Goal: Task Accomplishment & Management: Complete application form

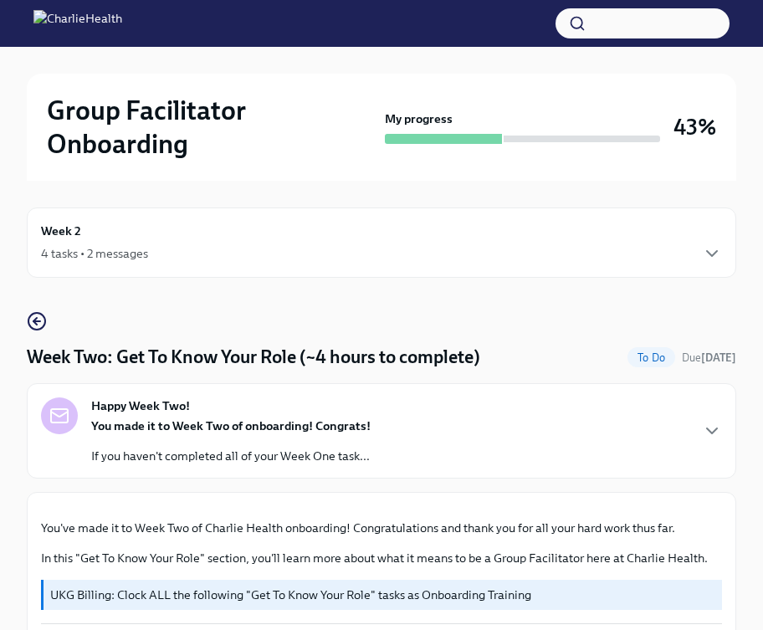
click at [100, 246] on div "4 tasks • 2 messages" at bounding box center [94, 253] width 107 height 17
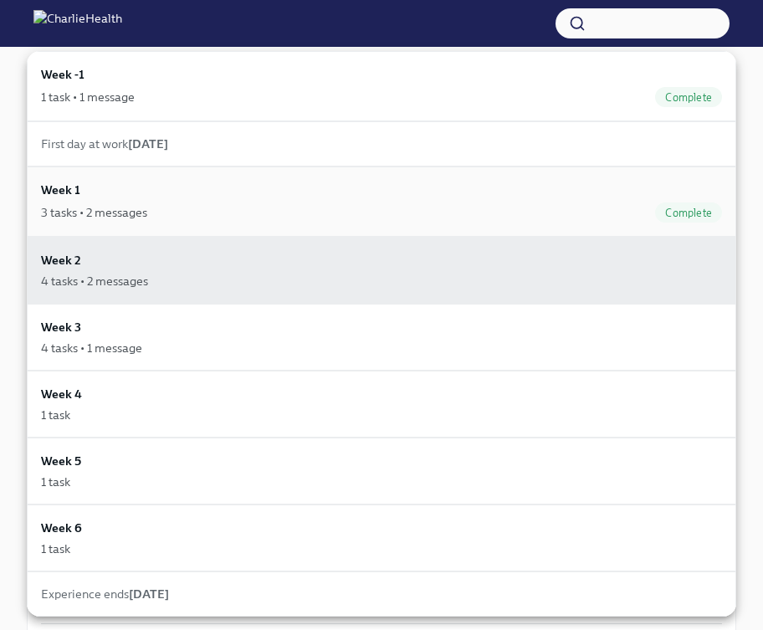
click at [126, 216] on div "3 tasks • 2 messages" at bounding box center [94, 212] width 106 height 17
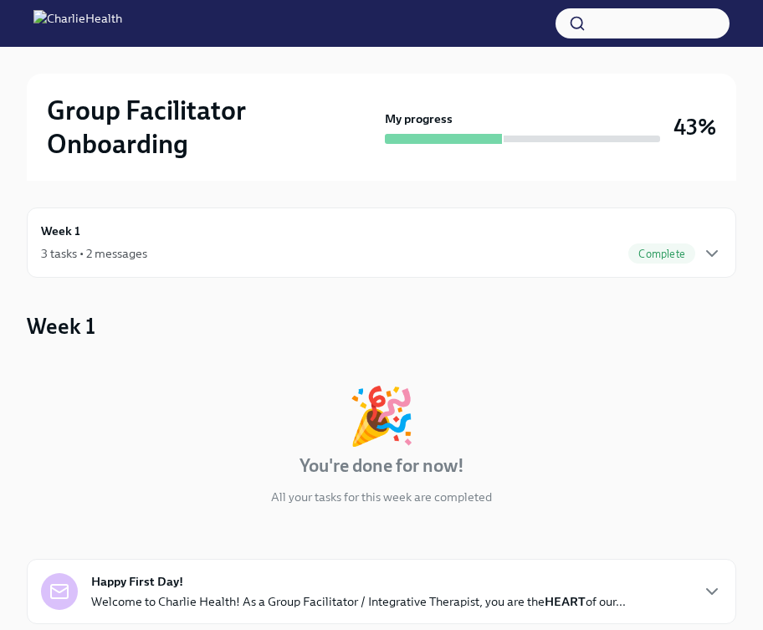
click at [194, 251] on div "3 tasks • 2 messages Complete" at bounding box center [381, 253] width 681 height 20
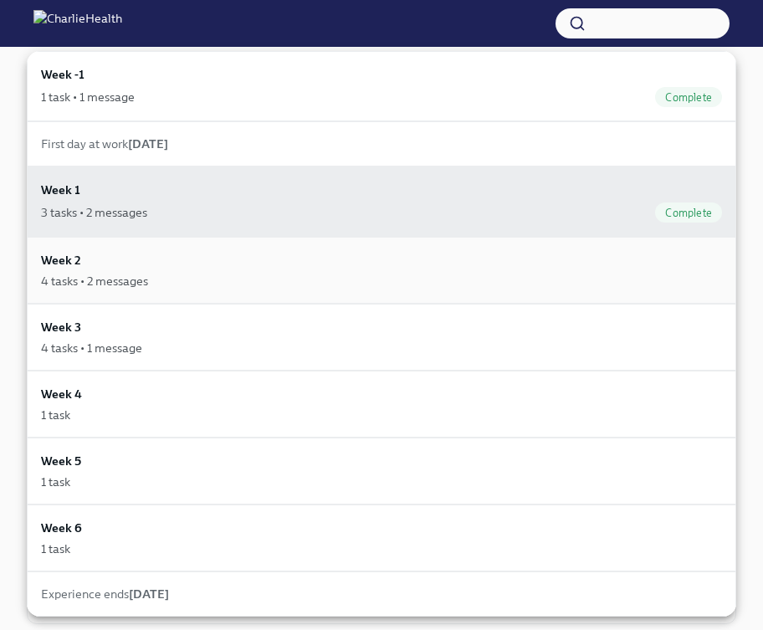
click at [165, 281] on div "4 tasks • 2 messages" at bounding box center [381, 281] width 681 height 17
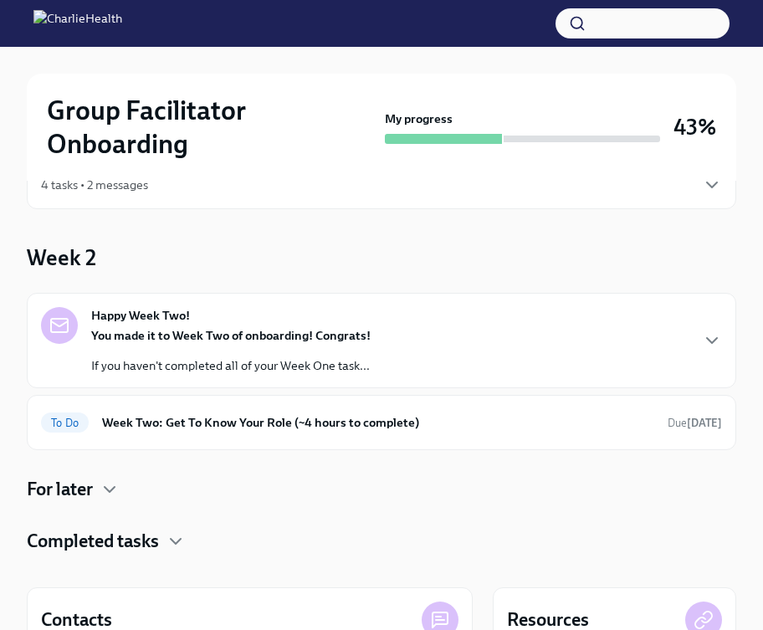
scroll to position [67, 0]
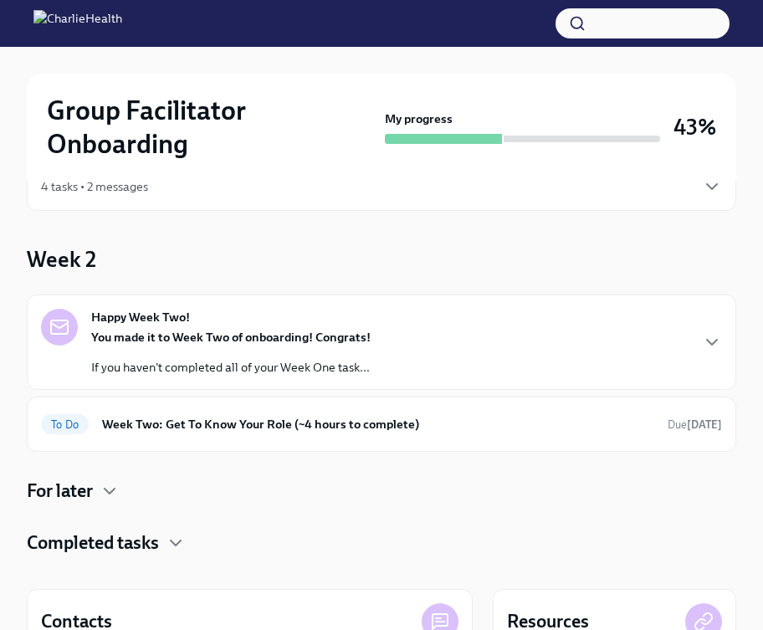
click at [244, 338] on strong "You made it to Week Two of onboarding! Congrats!" at bounding box center [230, 337] width 279 height 15
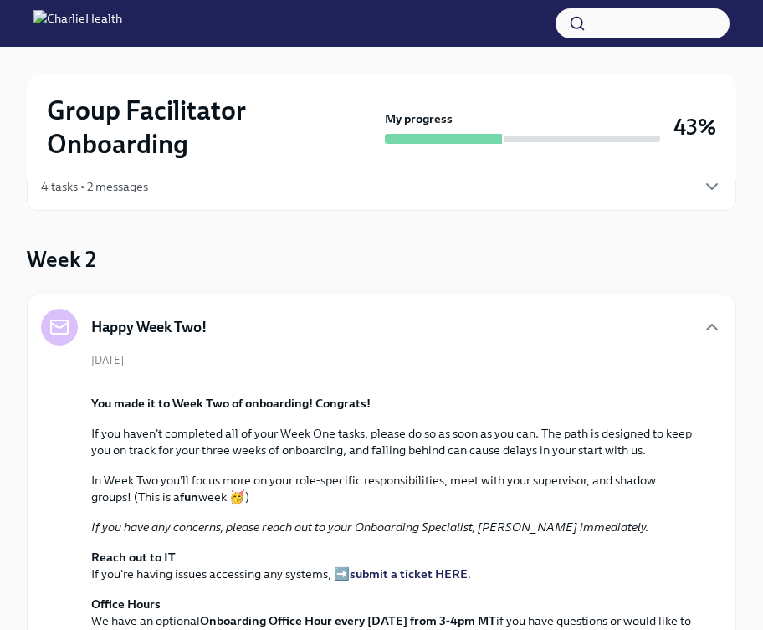
click at [468, 328] on div "Happy Week Two!" at bounding box center [381, 327] width 681 height 37
click at [700, 327] on div "Happy Week Two!" at bounding box center [381, 327] width 681 height 37
click at [709, 323] on icon "button" at bounding box center [712, 327] width 20 height 20
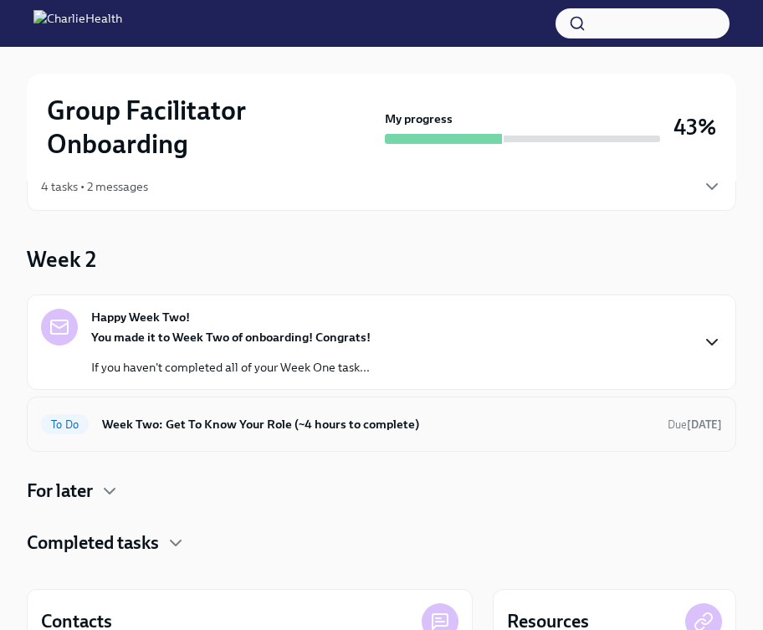
click at [277, 445] on div "To Do Week Two: Get To Know Your Role (~4 hours to complete) Due [DATE]" at bounding box center [381, 423] width 709 height 55
click at [280, 424] on h6 "Week Two: Get To Know Your Role (~4 hours to complete)" at bounding box center [378, 424] width 552 height 18
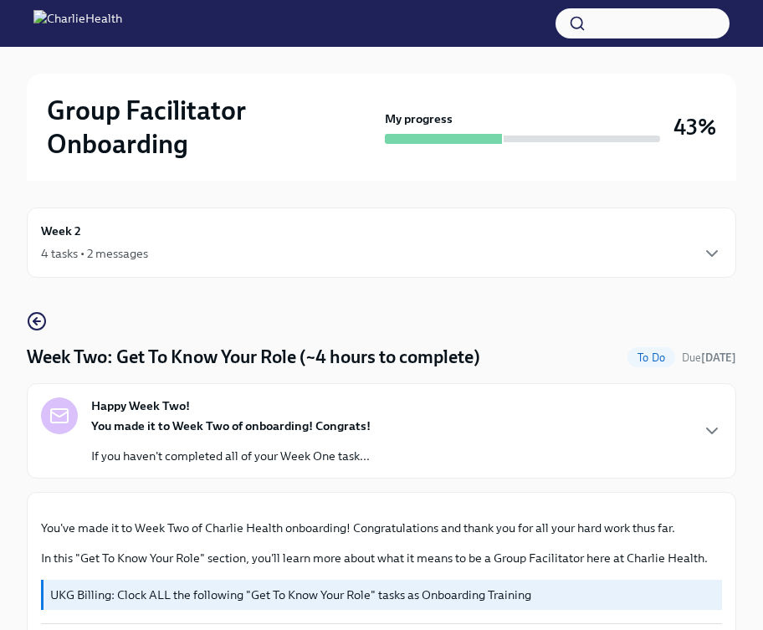
click at [122, 257] on div "4 tasks • 2 messages" at bounding box center [94, 253] width 107 height 17
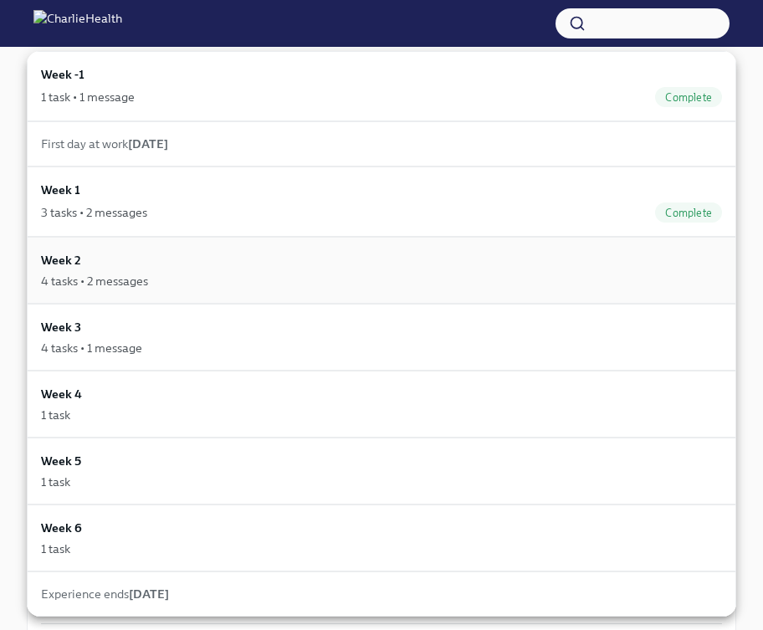
click at [193, 254] on div "Week 2 4 tasks • 2 messages" at bounding box center [381, 270] width 681 height 38
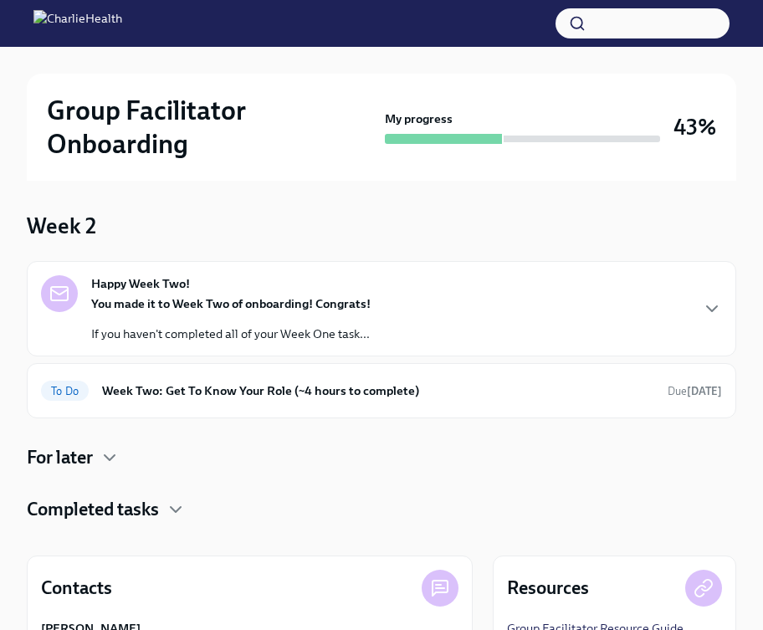
scroll to position [264, 0]
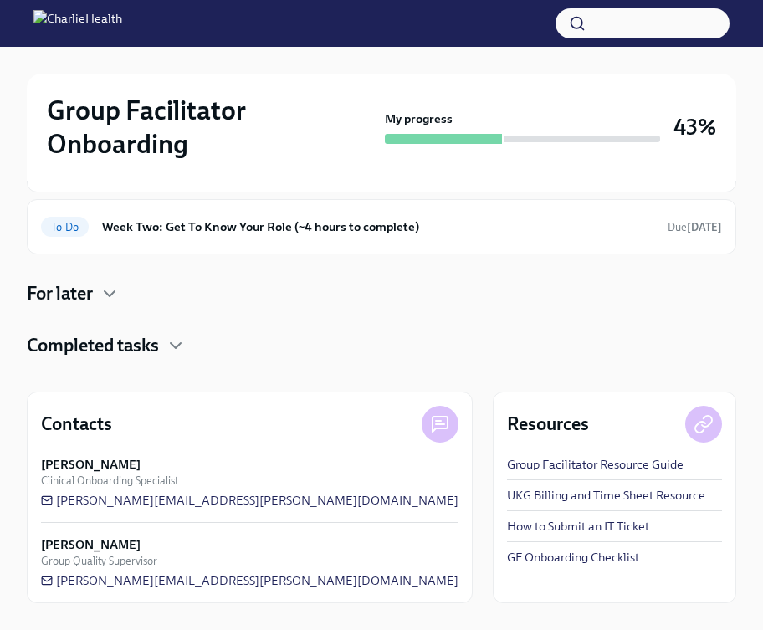
click at [159, 345] on h4 "Completed tasks" at bounding box center [93, 345] width 132 height 25
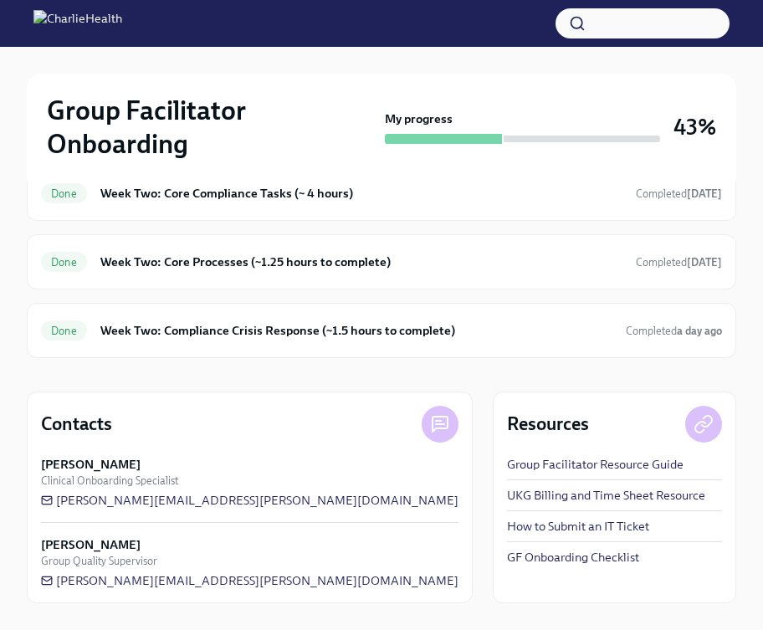
scroll to position [0, 0]
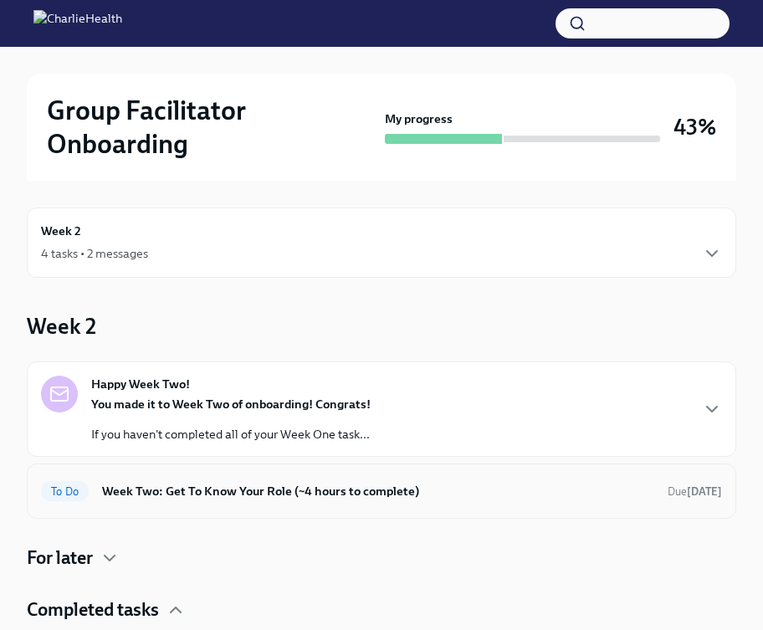
click at [248, 494] on h6 "Week Two: Get To Know Your Role (~4 hours to complete)" at bounding box center [378, 491] width 552 height 18
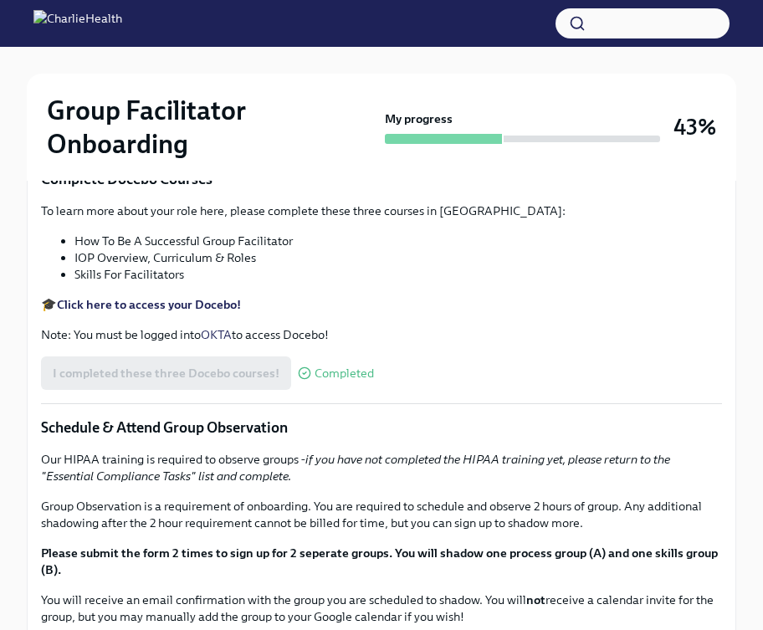
scroll to position [656, 0]
